Goal: Find specific page/section: Find specific page/section

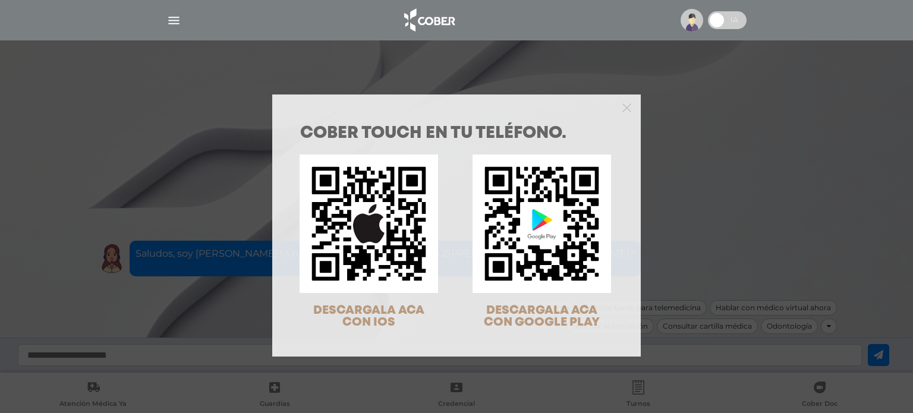
click at [248, 82] on div "COBER TOUCH en tu teléfono. DESCARGALA ACA CON IOS DESCARGALA ACA CON GOOGLE PL…" at bounding box center [456, 206] width 913 height 413
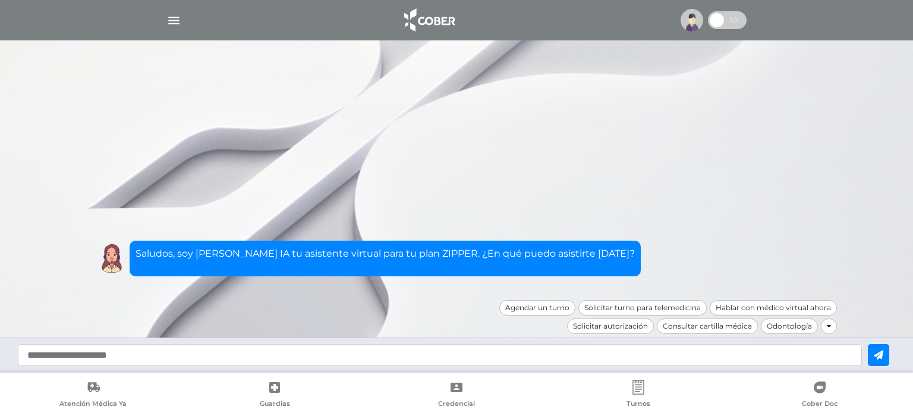
click at [169, 16] on img "button" at bounding box center [173, 20] width 15 height 15
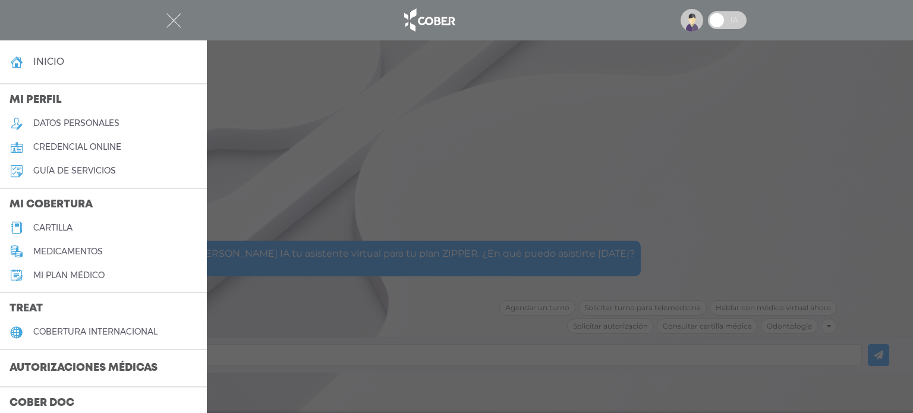
click at [89, 146] on h5 "credencial online" at bounding box center [77, 147] width 88 height 10
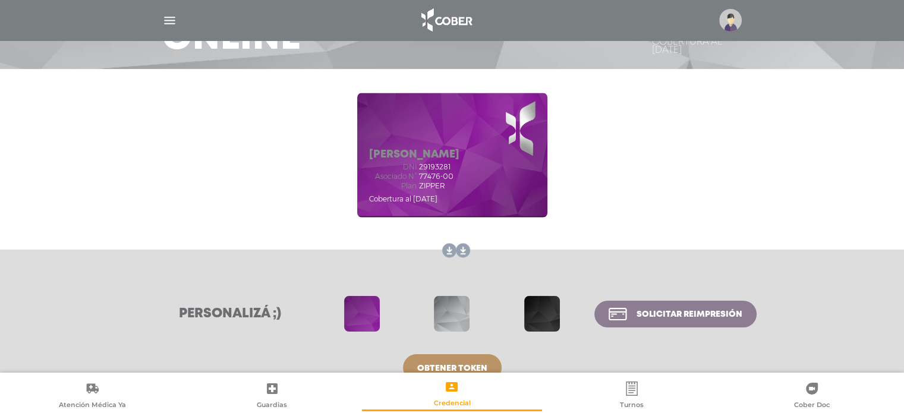
scroll to position [119, 0]
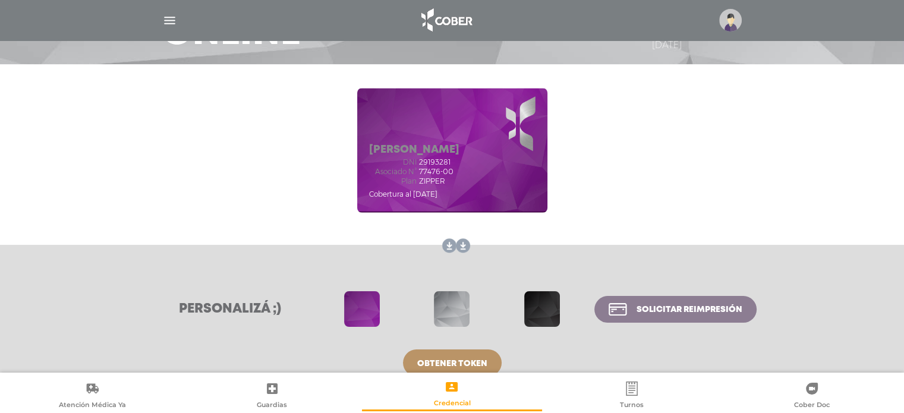
click at [455, 146] on h5 "[PERSON_NAME]" at bounding box center [414, 150] width 90 height 13
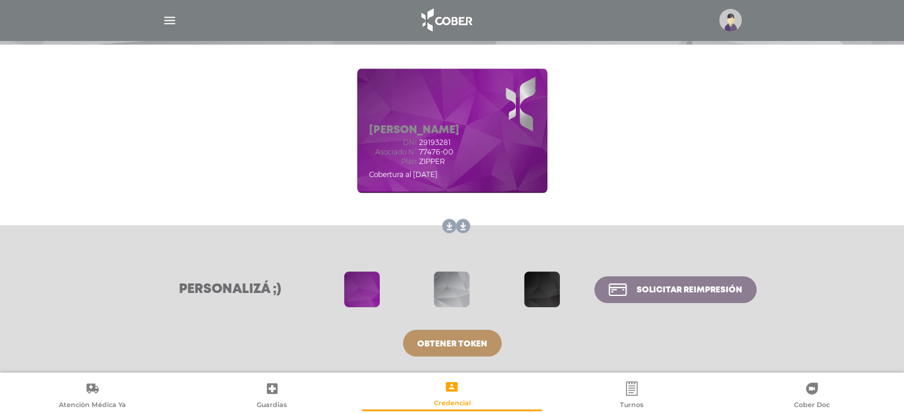
drag, startPoint x: 448, startPoint y: 224, endPoint x: 300, endPoint y: 237, distance: 149.2
click at [448, 224] on link at bounding box center [446, 226] width 19 height 19
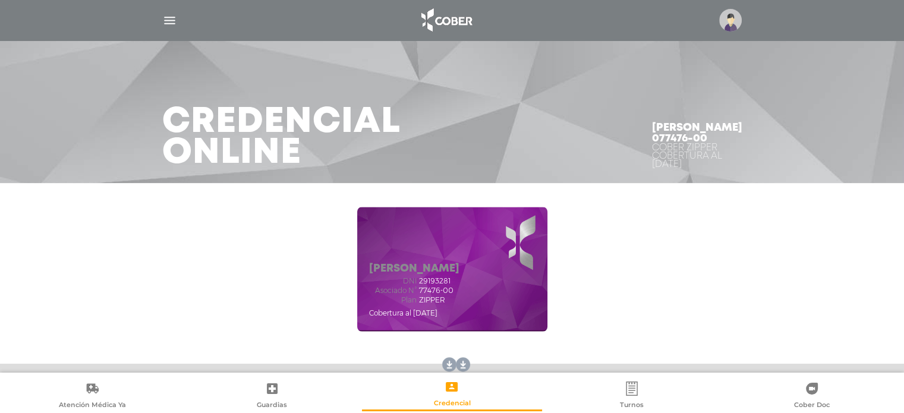
scroll to position [0, 0]
